Goal: Obtain resource: Download file/media

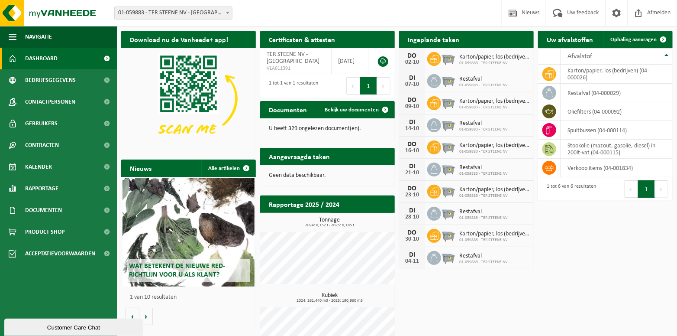
click at [210, 15] on span "01-059883 - TER STEENE NV - [GEOGRAPHIC_DATA]" at bounding box center [173, 13] width 117 height 12
click at [186, 16] on span "01-059883 - TER STEENE NV - [GEOGRAPHIC_DATA]" at bounding box center [173, 13] width 117 height 12
click at [57, 9] on img at bounding box center [52, 13] width 104 height 26
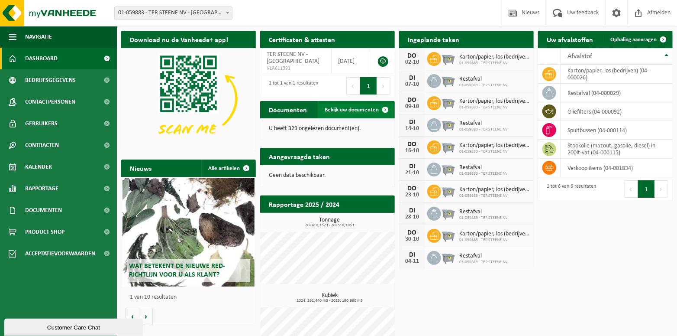
click at [365, 108] on span "Bekijk uw documenten" at bounding box center [352, 110] width 54 height 6
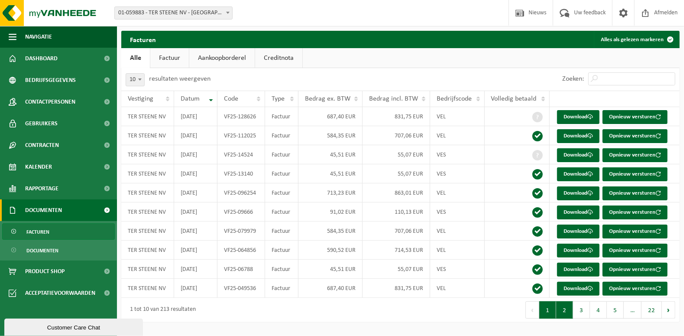
click at [570, 306] on button "2" at bounding box center [564, 309] width 17 height 17
click at [543, 307] on button "1" at bounding box center [547, 309] width 17 height 17
click at [591, 193] on span at bounding box center [590, 193] width 6 height 6
click at [566, 120] on link "Download" at bounding box center [578, 117] width 42 height 14
